Goal: Information Seeking & Learning: Learn about a topic

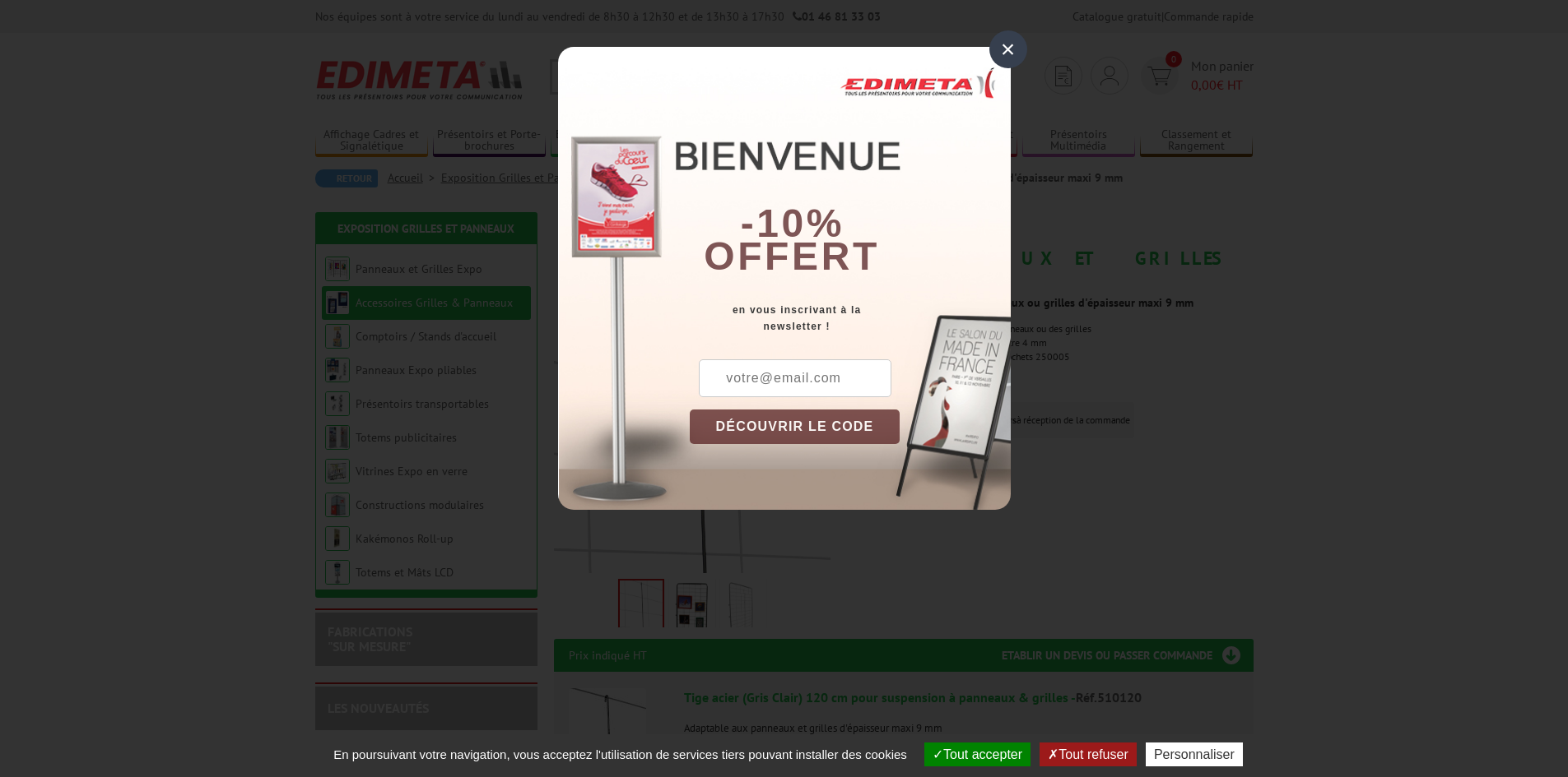
click at [1008, 45] on div "×" at bounding box center [1008, 49] width 38 height 38
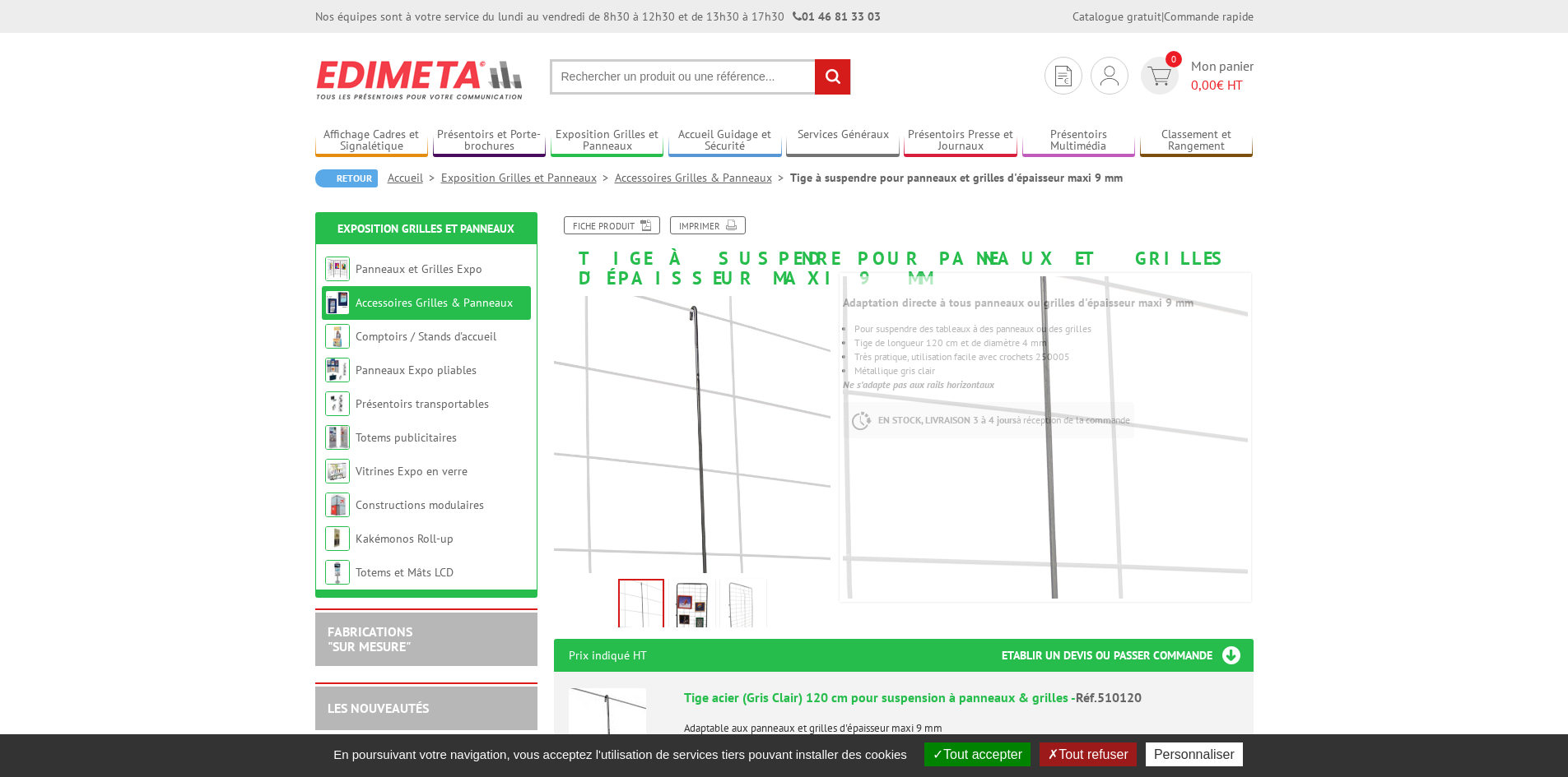
click at [688, 597] on img at bounding box center [692, 608] width 39 height 51
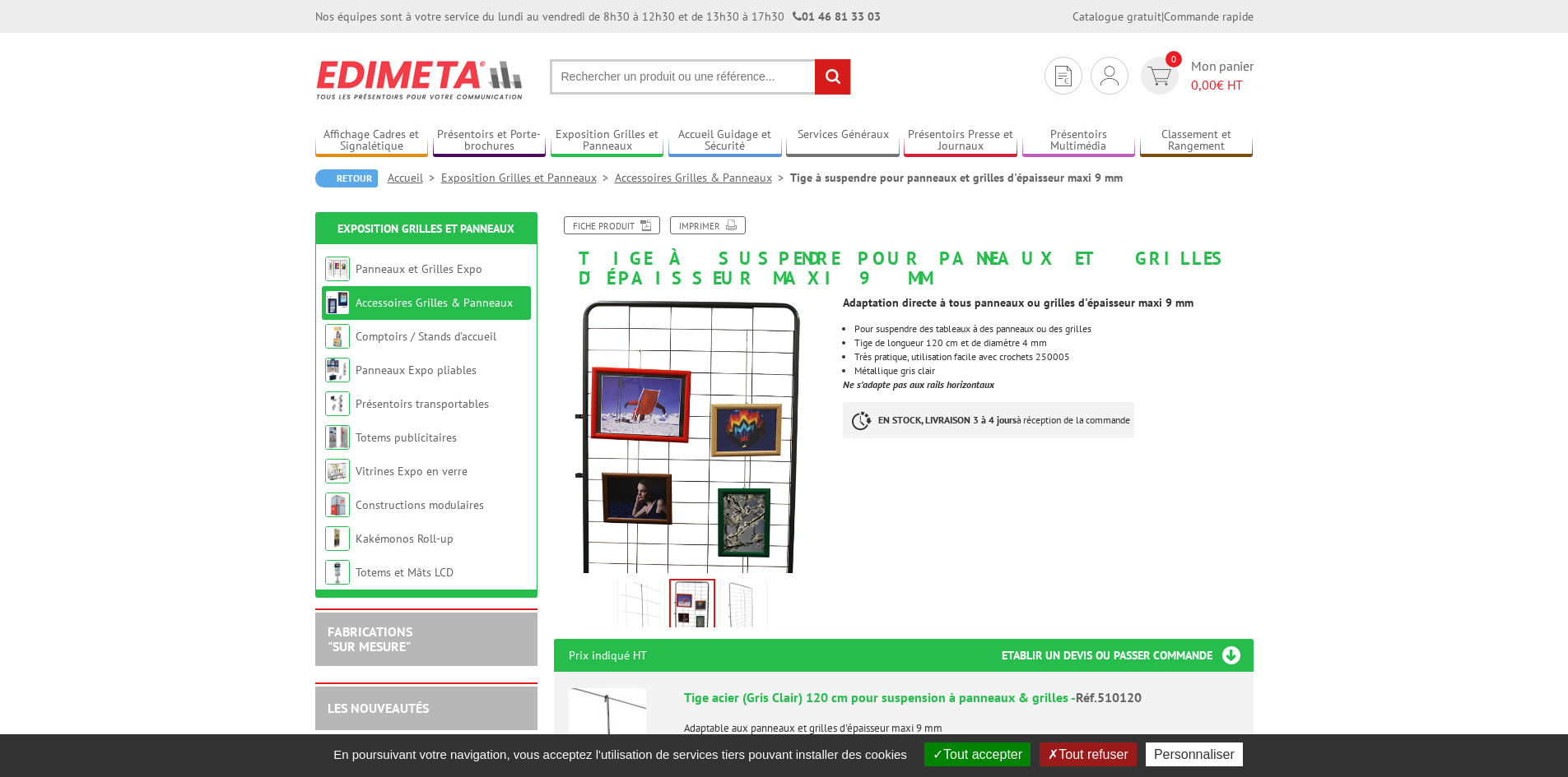
click at [736, 589] on img at bounding box center [743, 608] width 39 height 51
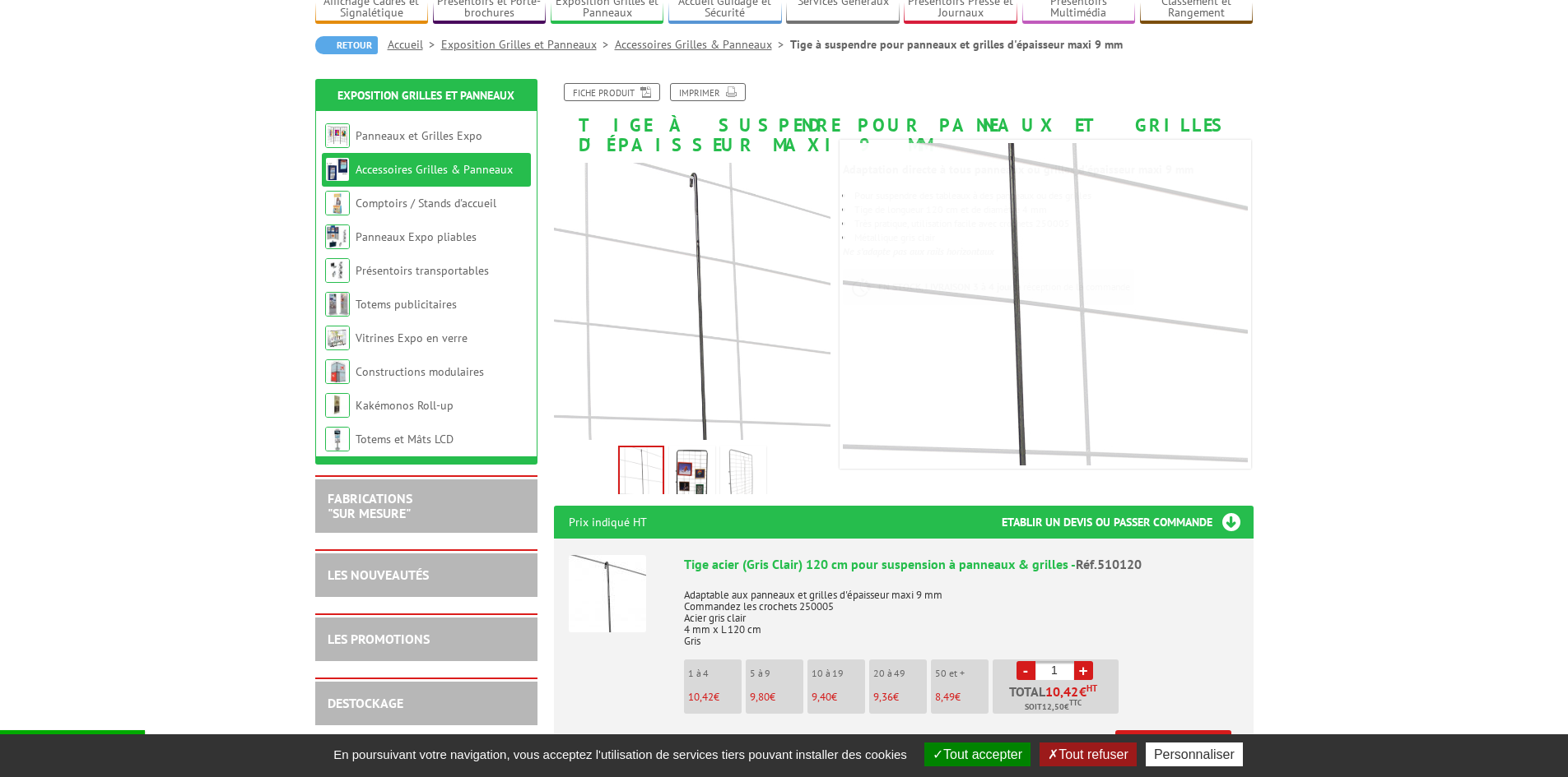
scroll to position [164, 0]
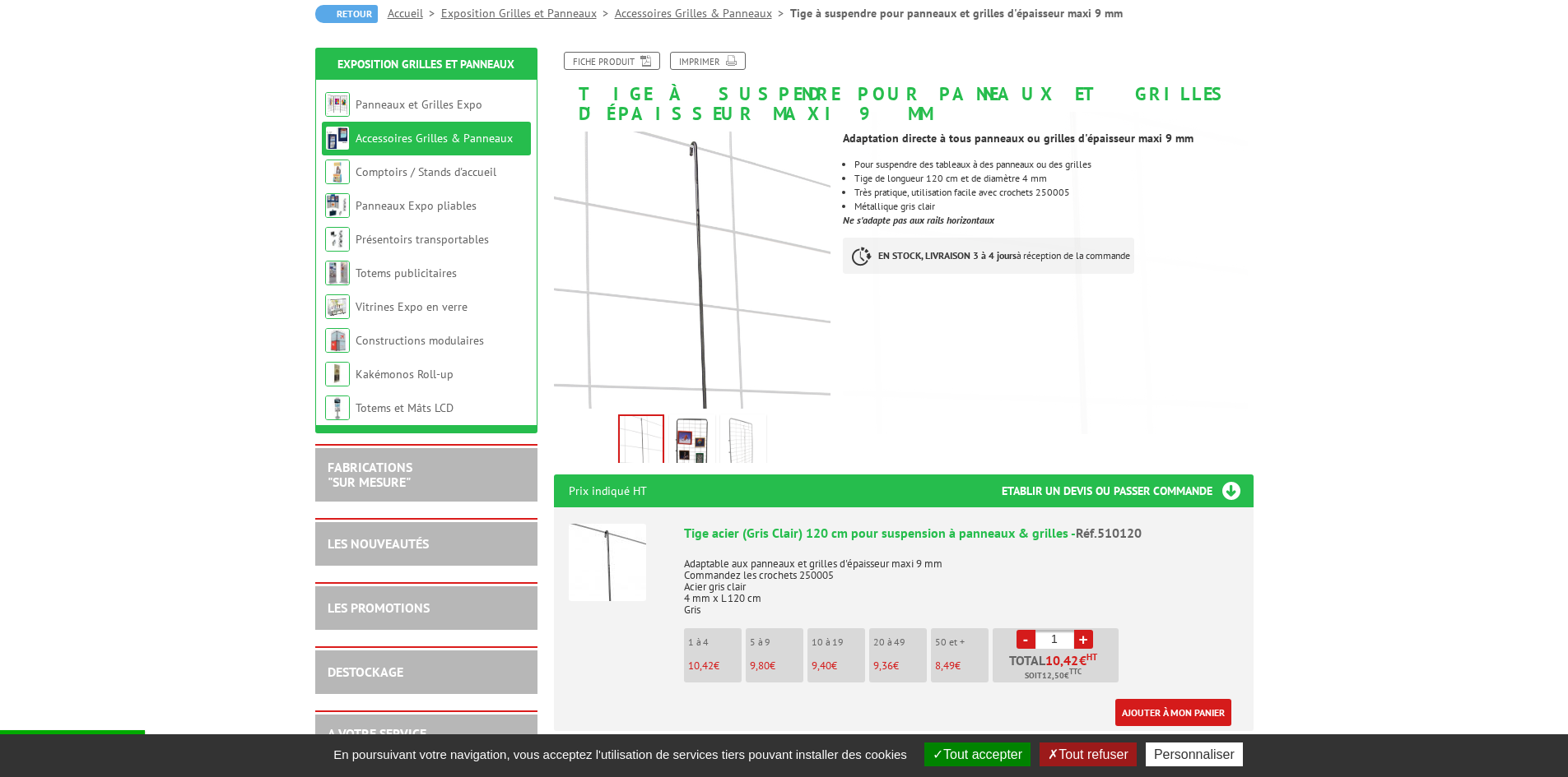
click at [644, 416] on img at bounding box center [641, 442] width 43 height 51
click at [750, 428] on img at bounding box center [743, 443] width 39 height 51
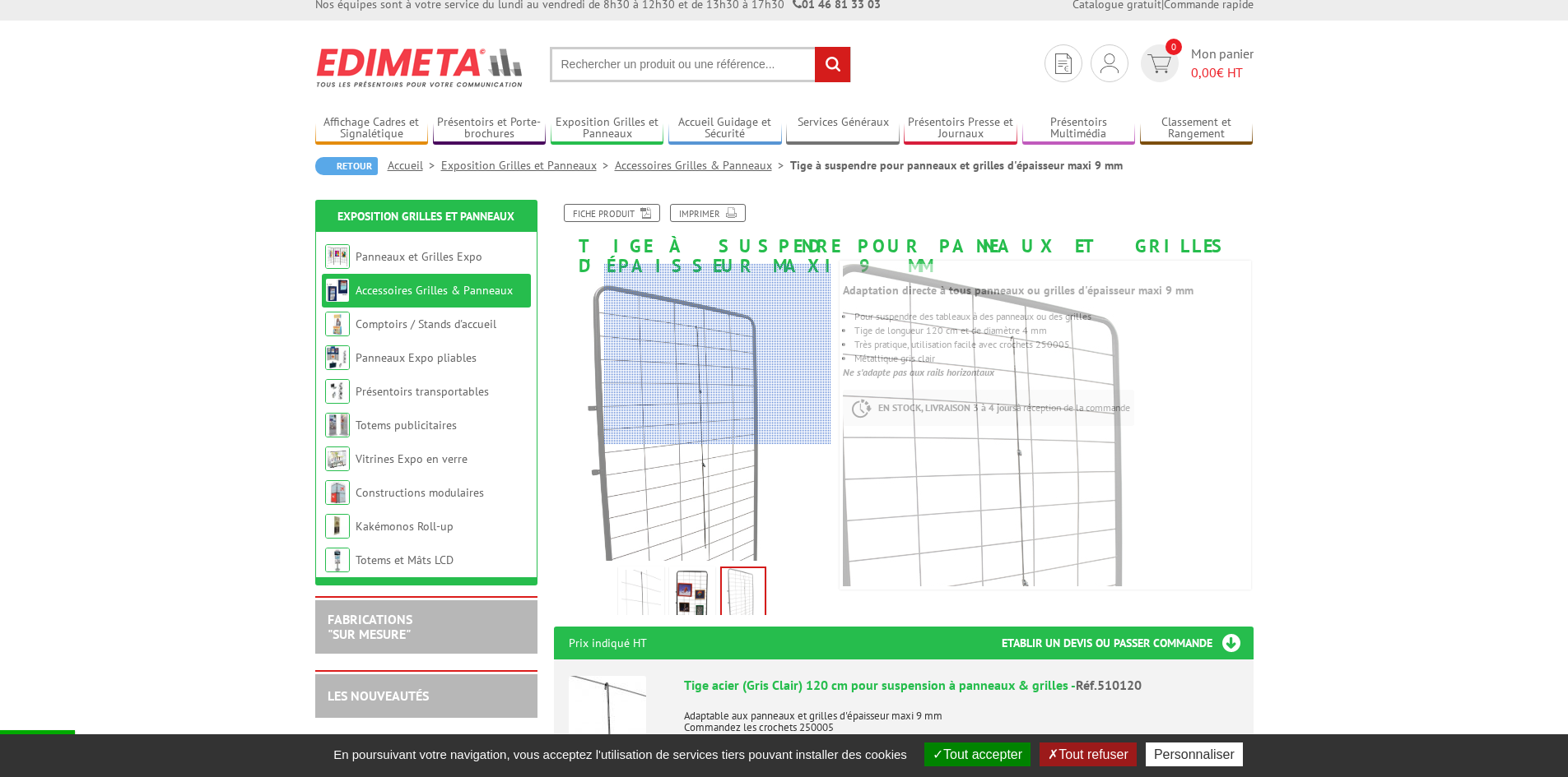
scroll to position [0, 0]
